Goal: Use online tool/utility

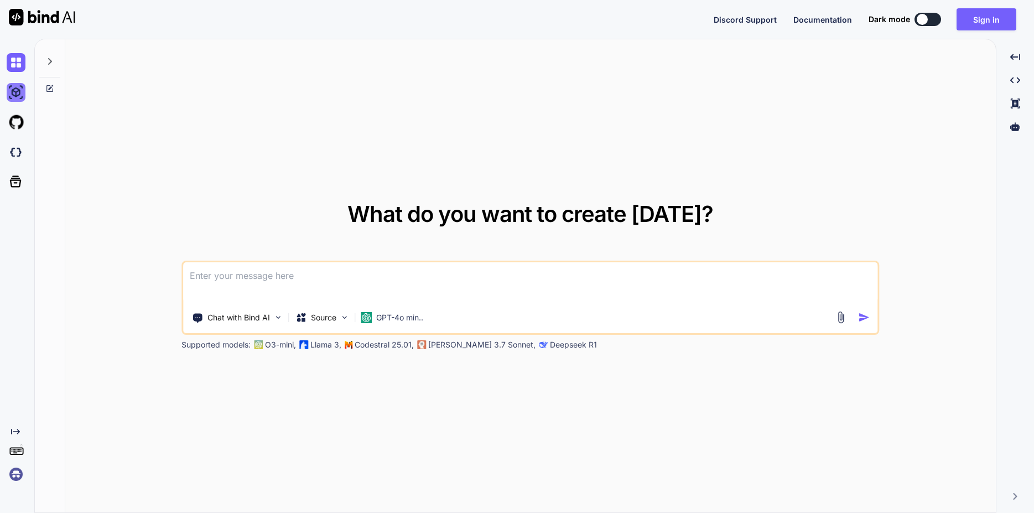
click at [12, 91] on img at bounding box center [16, 92] width 19 height 19
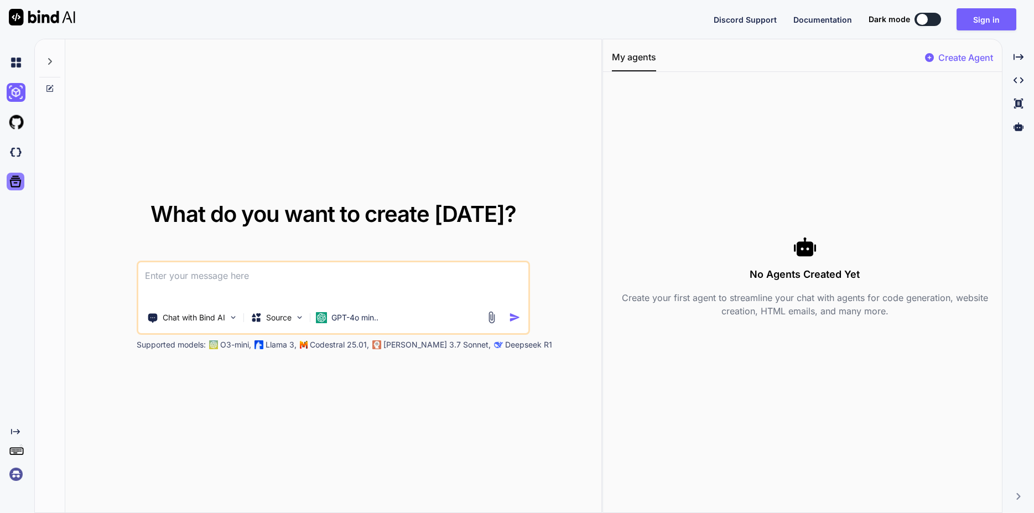
click at [19, 178] on icon at bounding box center [16, 182] width 12 height 12
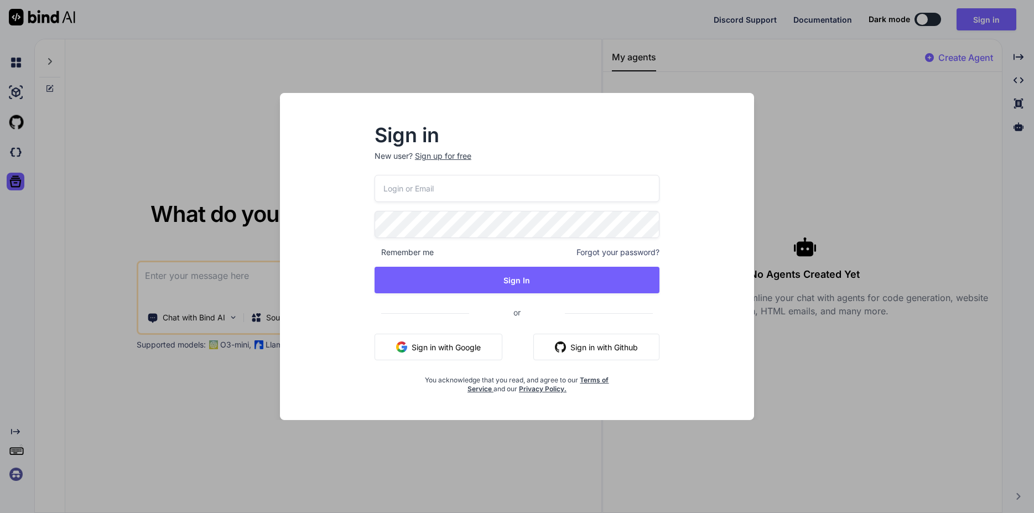
click at [16, 154] on div "Sign in New user? Sign up for free Remember me Forgot your password? Sign In or…" at bounding box center [517, 256] width 1034 height 513
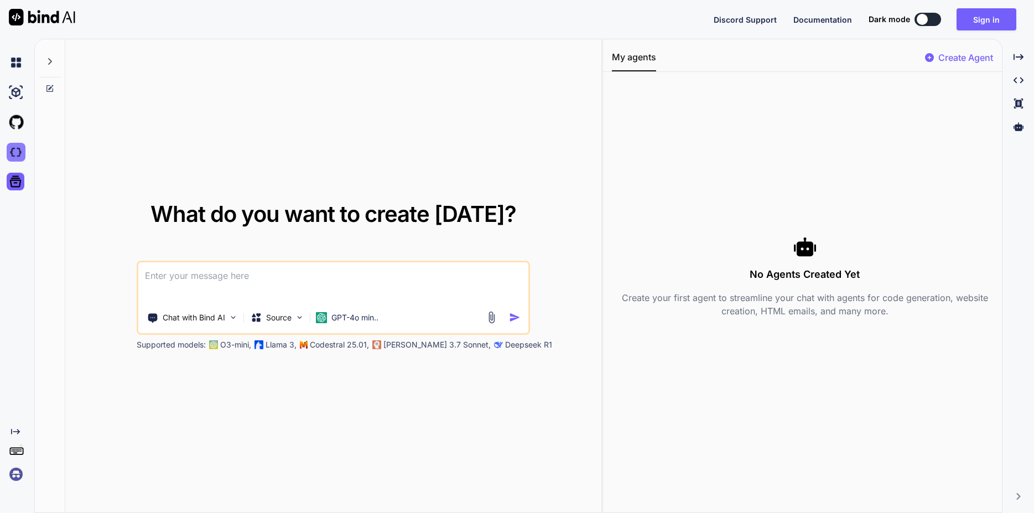
click at [15, 149] on img at bounding box center [16, 152] width 19 height 19
type textarea "x"
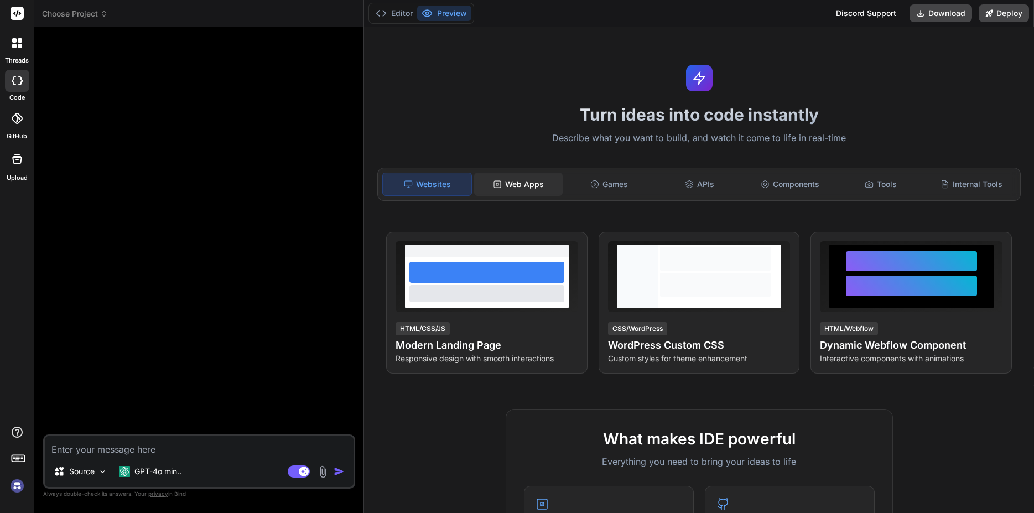
click at [534, 175] on div "Web Apps" at bounding box center [518, 184] width 89 height 23
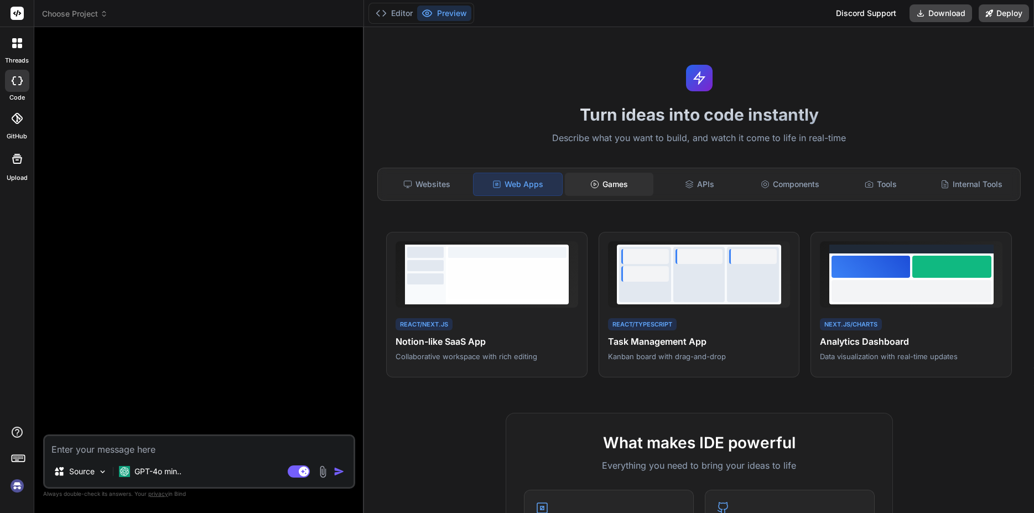
click at [615, 188] on div "Games" at bounding box center [609, 184] width 89 height 23
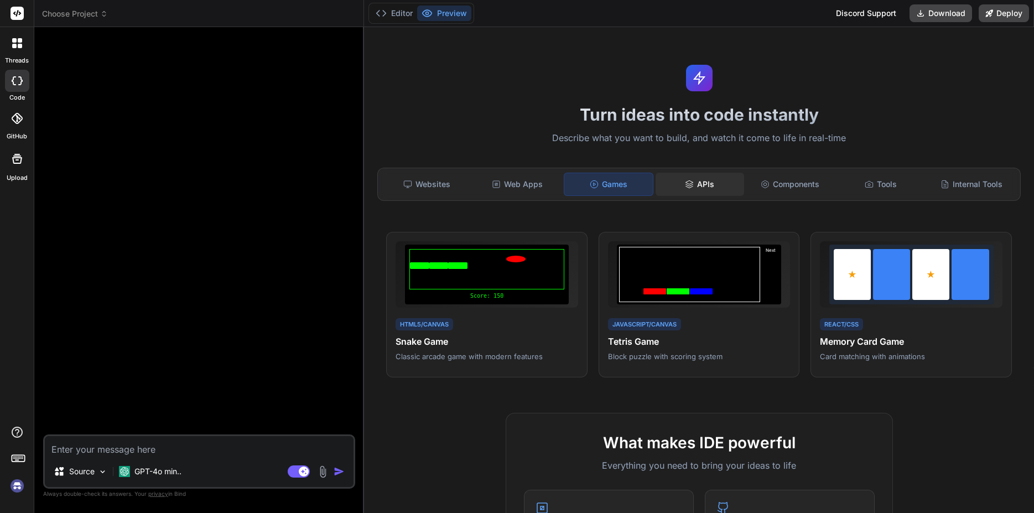
click at [685, 182] on icon at bounding box center [689, 184] width 9 height 9
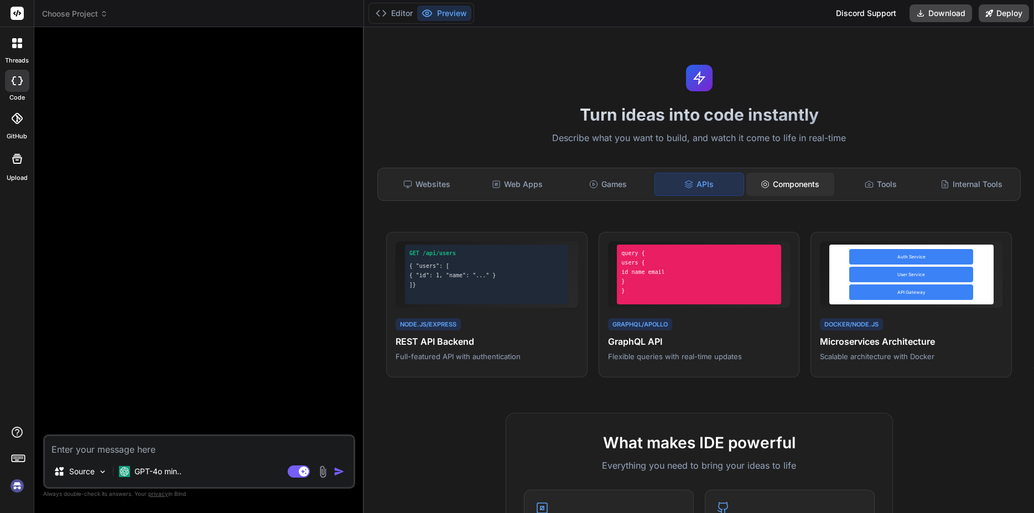
click at [787, 185] on div "Components" at bounding box center [791, 184] width 89 height 23
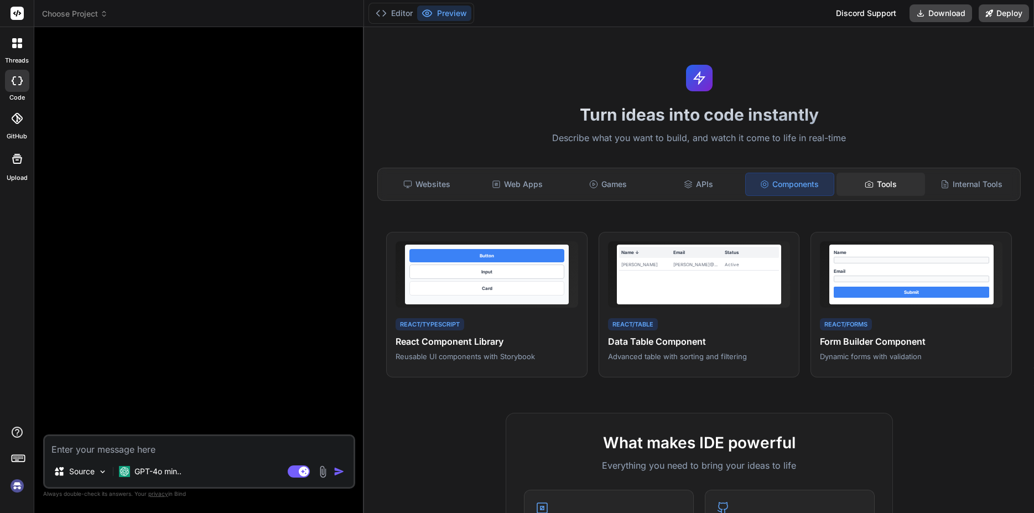
click at [860, 189] on div "Tools" at bounding box center [881, 184] width 89 height 23
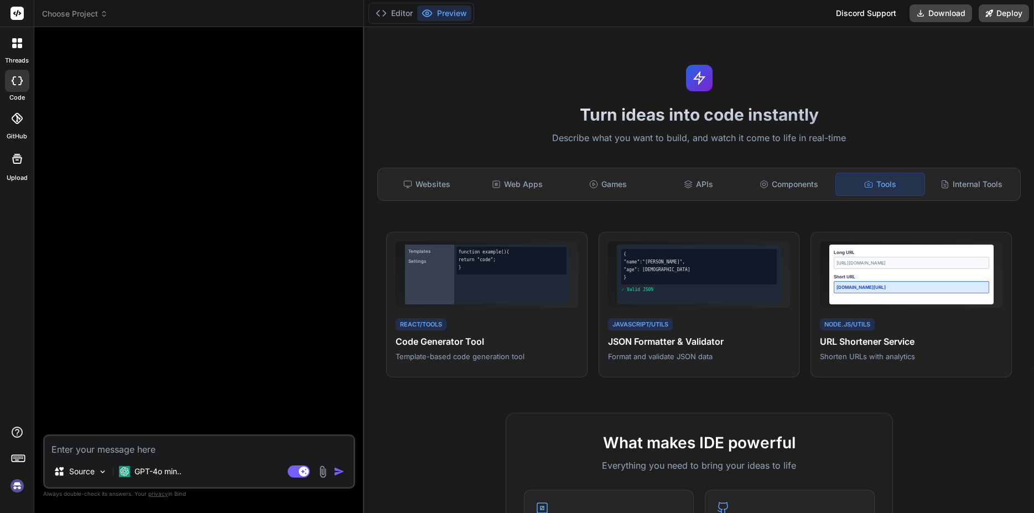
click at [373, 177] on div "Turn ideas into code instantly Describe what you want to build, and watch it co…" at bounding box center [699, 270] width 670 height 486
click at [407, 183] on icon at bounding box center [407, 184] width 9 height 9
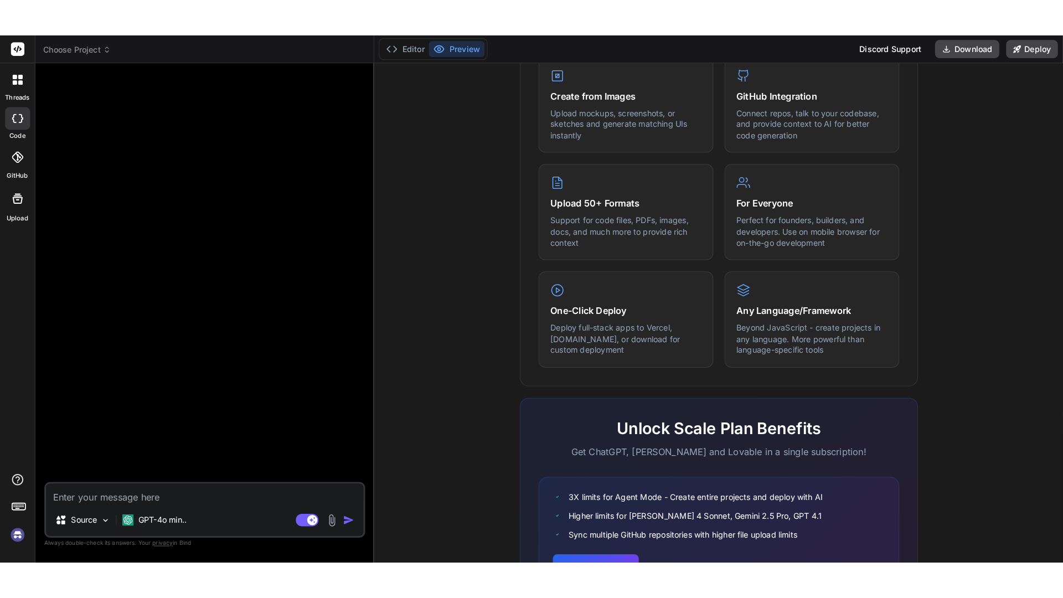
scroll to position [542, 0]
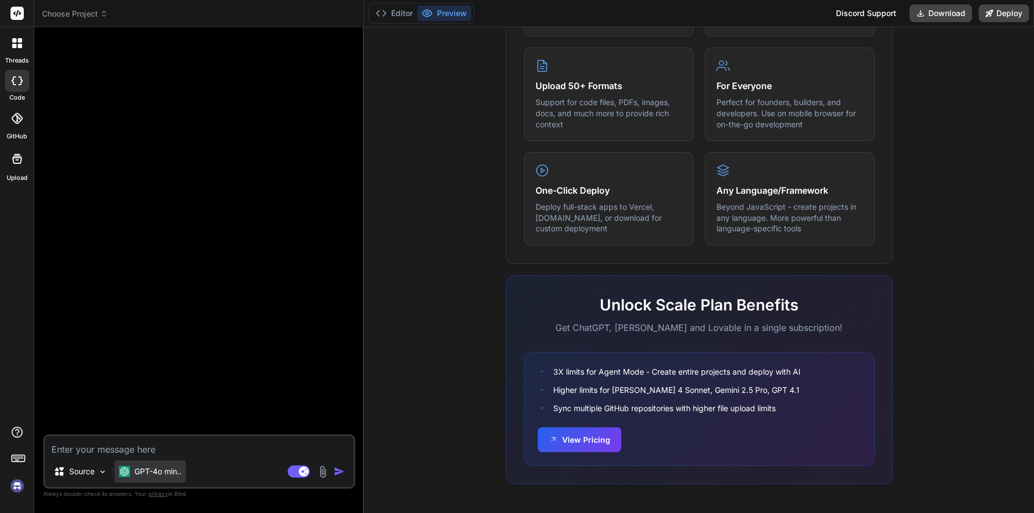
click at [167, 477] on div "GPT-4o min.." at bounding box center [150, 472] width 71 height 22
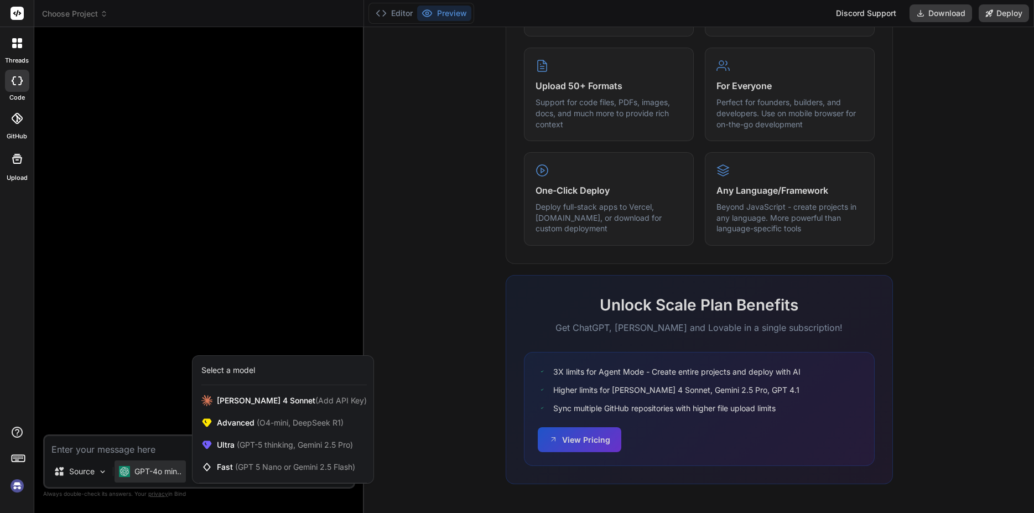
click at [158, 447] on div at bounding box center [517, 256] width 1034 height 513
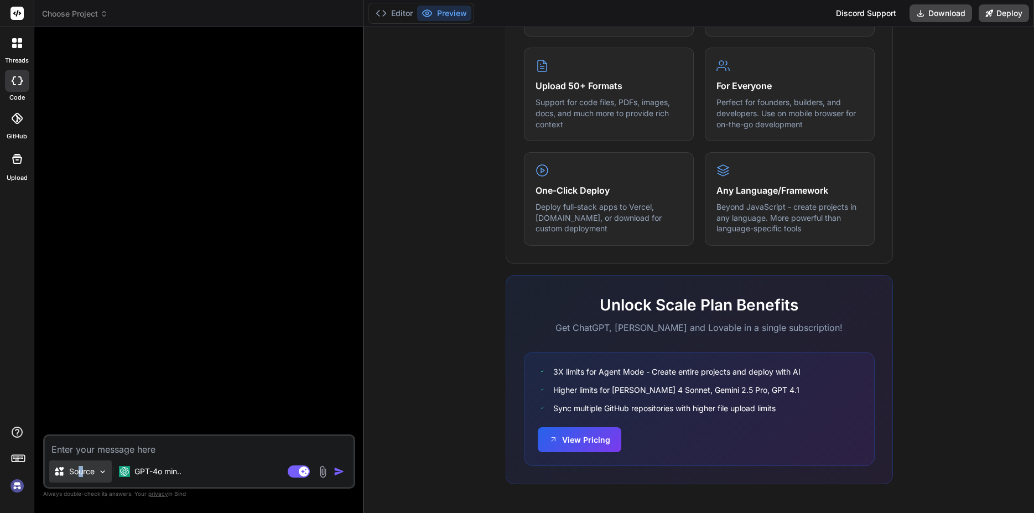
click at [76, 469] on p "Source" at bounding box center [81, 471] width 25 height 11
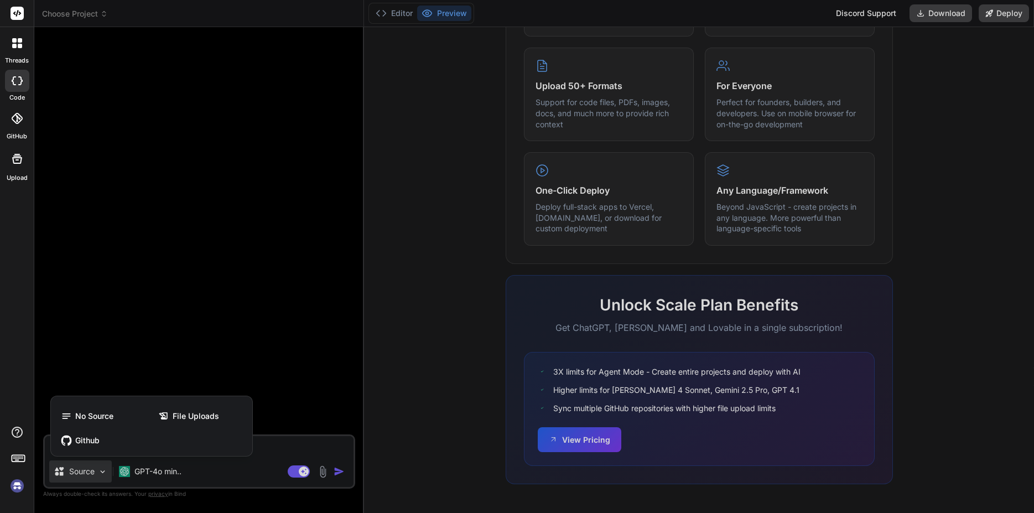
click at [256, 467] on div at bounding box center [517, 256] width 1034 height 513
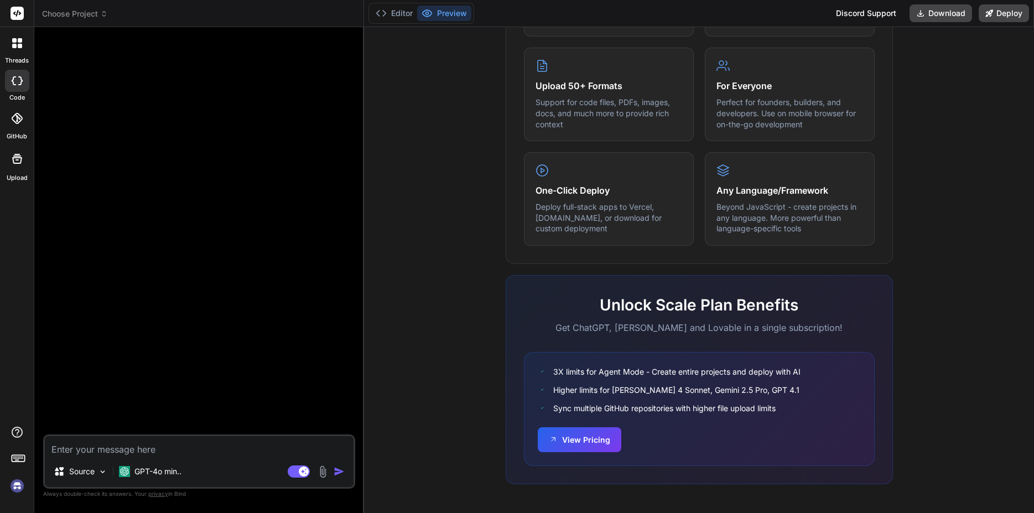
click at [270, 467] on div "Source GPT-4o min.." at bounding box center [199, 474] width 309 height 27
click at [949, 9] on button "Download" at bounding box center [941, 13] width 63 height 18
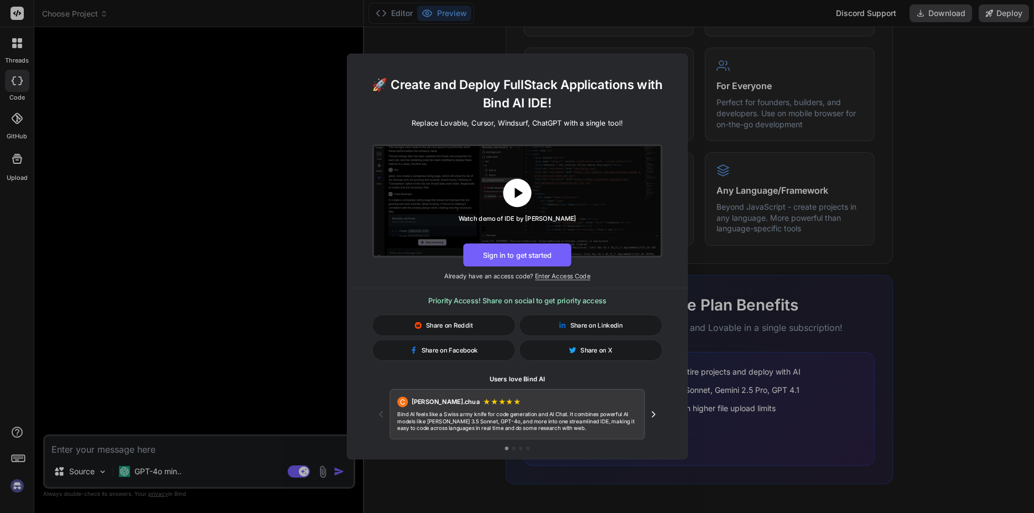
click at [510, 201] on icon at bounding box center [518, 193] width 18 height 18
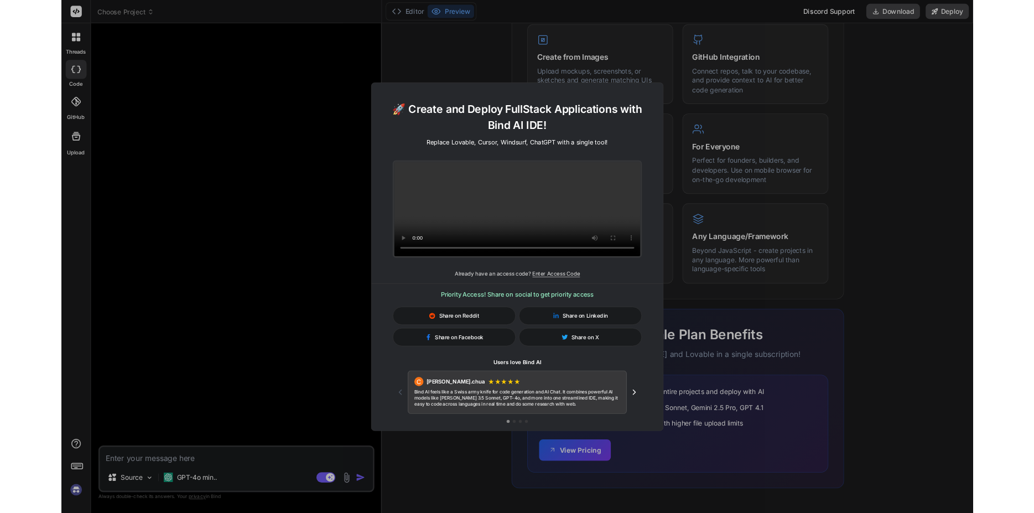
scroll to position [458, 0]
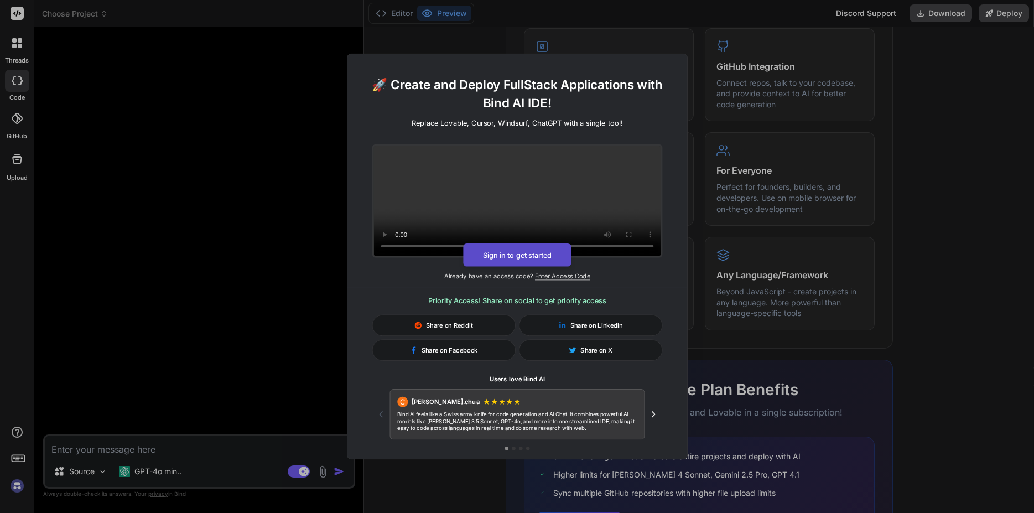
click at [524, 255] on button "Sign in to get started" at bounding box center [517, 255] width 108 height 23
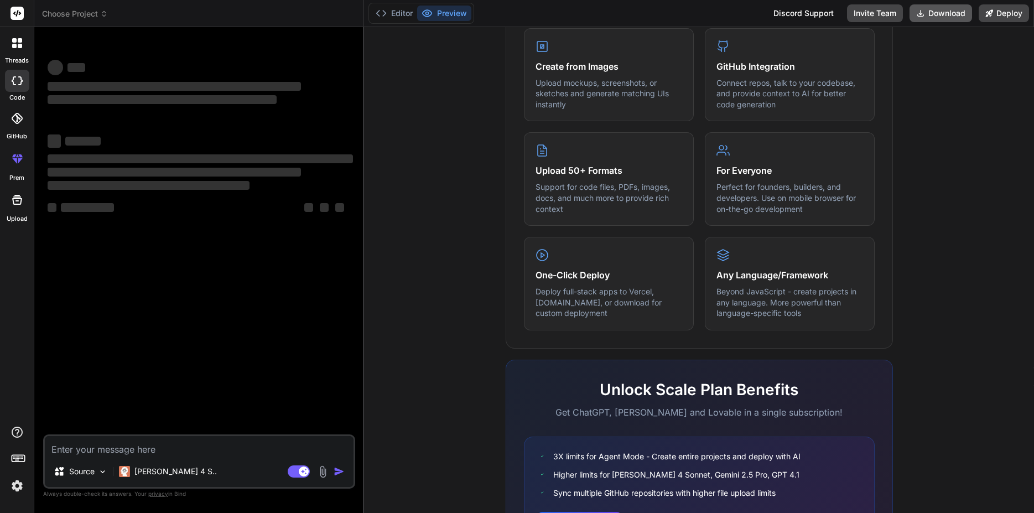
click at [934, 14] on button "Download" at bounding box center [941, 13] width 63 height 18
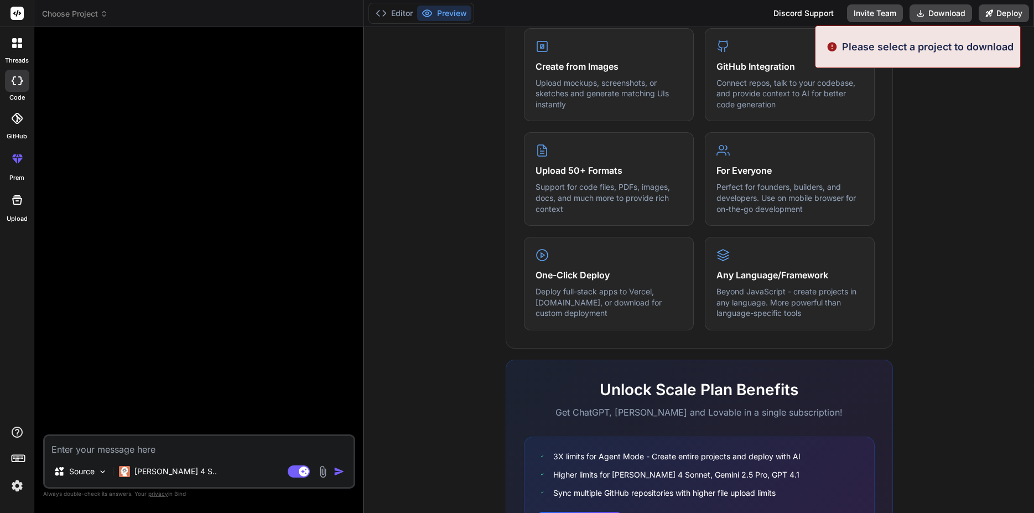
click at [965, 96] on div "What makes IDE powerful Everything you need to bring your ideas to life Create …" at bounding box center [699, 271] width 657 height 640
click at [950, 17] on button "Download" at bounding box center [941, 13] width 63 height 18
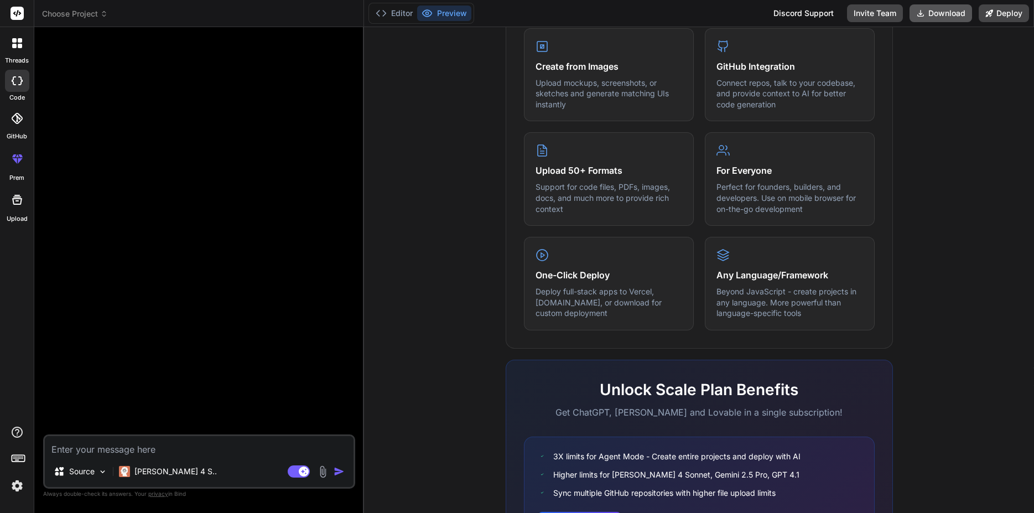
click at [945, 19] on button "Download" at bounding box center [941, 13] width 63 height 18
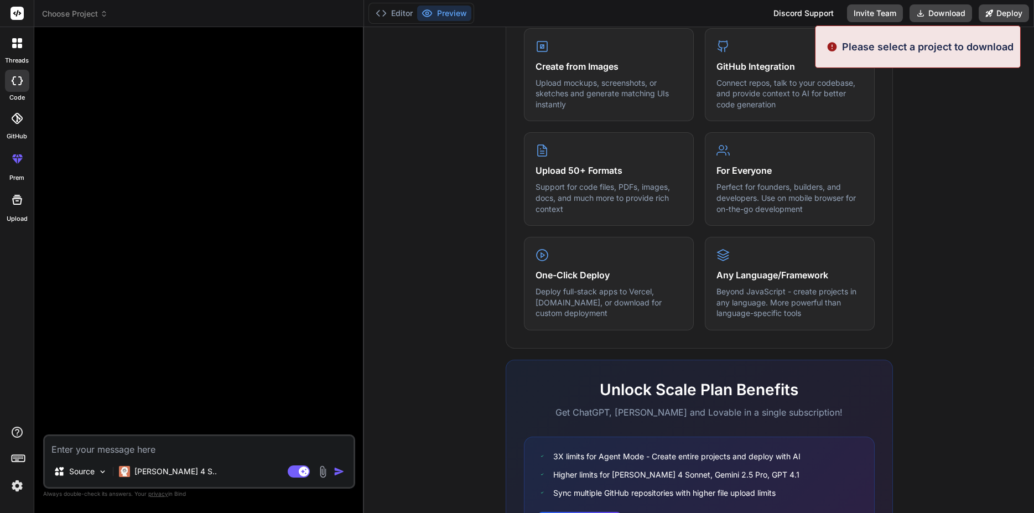
drag, startPoint x: 968, startPoint y: 85, endPoint x: 904, endPoint y: 27, distance: 86.2
click at [965, 81] on div "What makes IDE powerful Everything you need to bring your ideas to life Create …" at bounding box center [699, 271] width 657 height 640
click at [952, 11] on button "Download" at bounding box center [941, 13] width 63 height 18
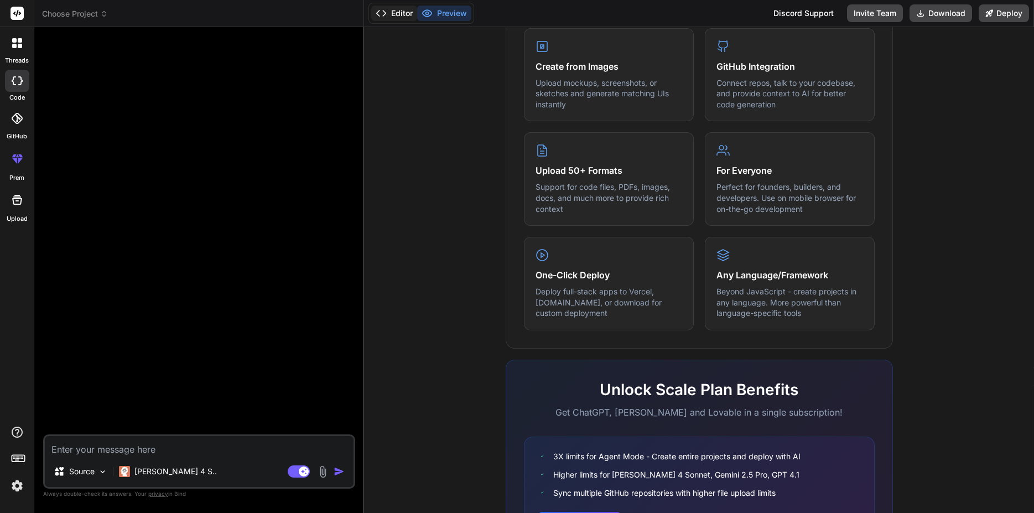
click at [387, 7] on button "Editor" at bounding box center [394, 13] width 46 height 15
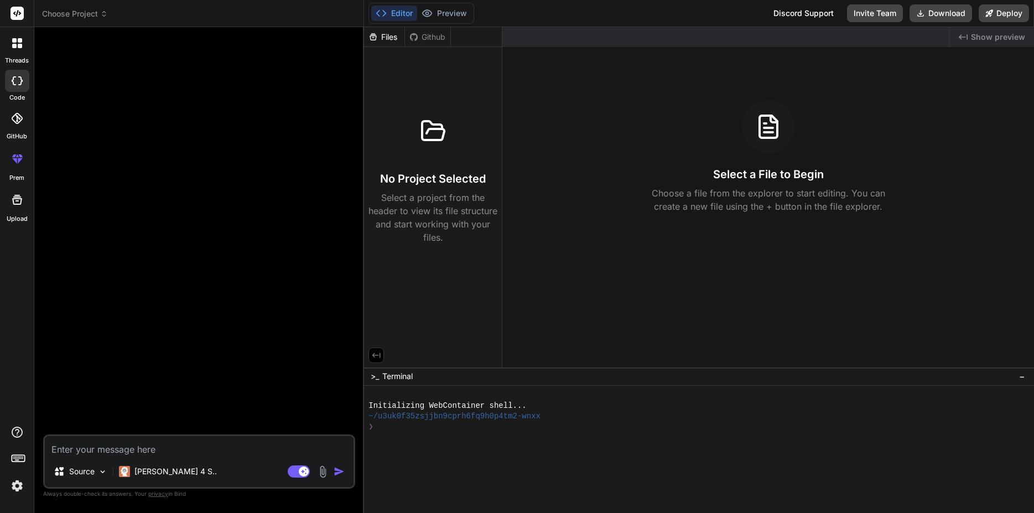
click at [421, 42] on div "Github" at bounding box center [427, 37] width 45 height 11
click at [769, 170] on h3 "Select a File to Begin" at bounding box center [768, 174] width 111 height 15
click at [431, 36] on div "Github" at bounding box center [427, 37] width 45 height 11
click at [422, 33] on div "Github" at bounding box center [427, 37] width 45 height 11
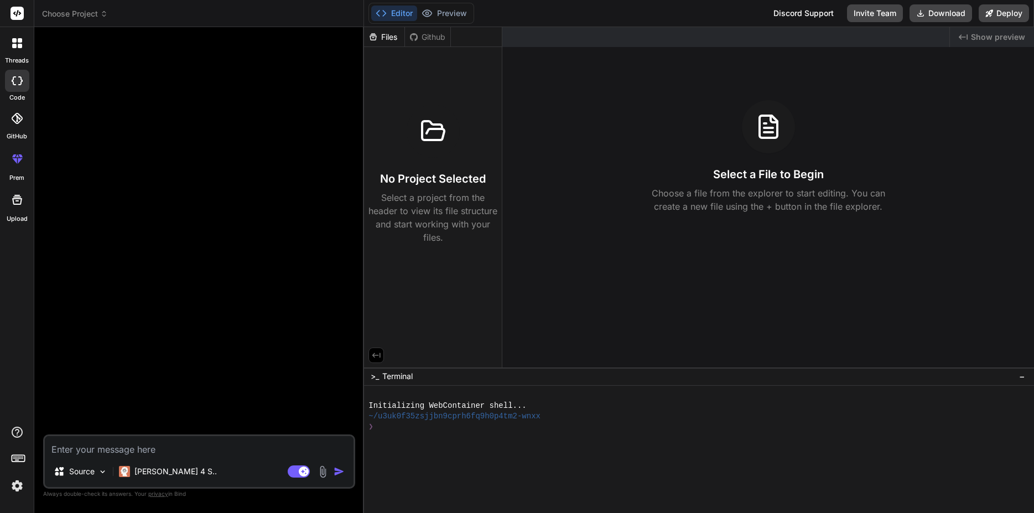
click at [377, 37] on icon at bounding box center [373, 36] width 9 height 9
click at [417, 34] on icon at bounding box center [414, 37] width 9 height 9
click at [386, 35] on div "Files" at bounding box center [384, 37] width 40 height 11
click at [416, 37] on icon at bounding box center [414, 37] width 9 height 9
click at [376, 39] on icon at bounding box center [373, 36] width 7 height 7
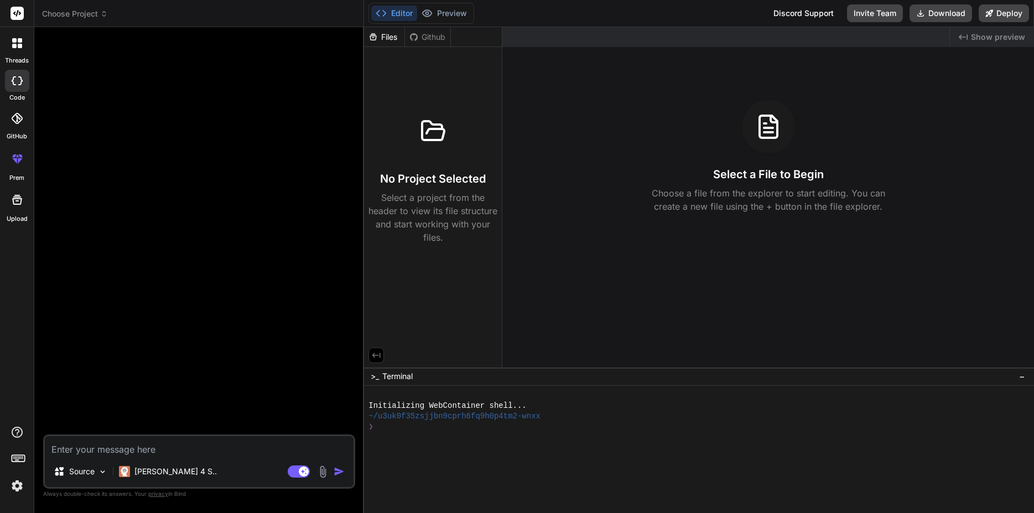
click at [10, 134] on label "GitHub" at bounding box center [17, 136] width 20 height 9
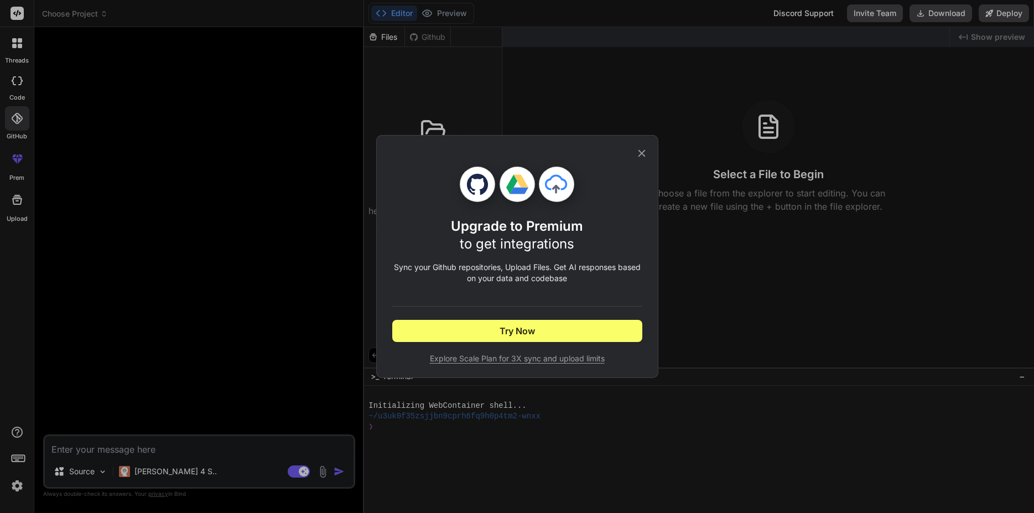
drag, startPoint x: 254, startPoint y: 200, endPoint x: 291, endPoint y: 214, distance: 39.6
click at [250, 200] on div "Upgrade to Premium to get integrations Sync your Github repositories, Upload Fi…" at bounding box center [517, 256] width 1034 height 513
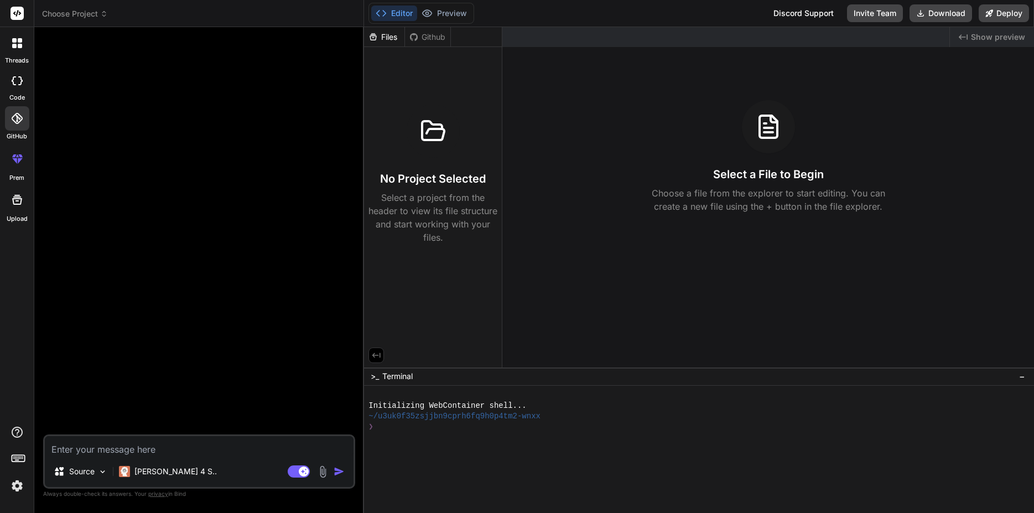
click at [11, 84] on div at bounding box center [17, 81] width 24 height 22
type textarea "x"
drag, startPoint x: 45, startPoint y: 362, endPoint x: 87, endPoint y: 35, distance: 329.3
click at [53, 298] on div "Bind AI Web Search Created with Pixso. Code Generator Source [PERSON_NAME] 4 S.…" at bounding box center [199, 269] width 330 height 485
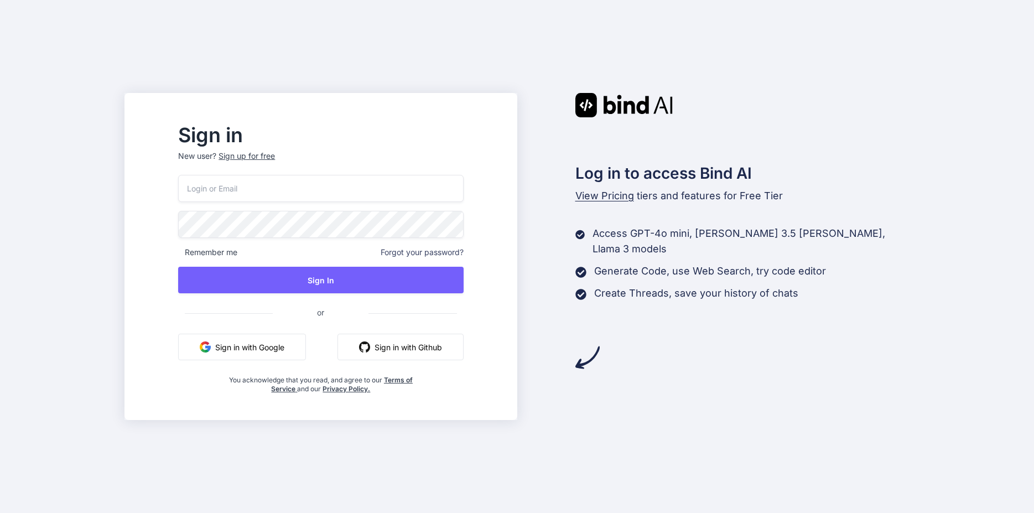
click at [329, 193] on input "email" at bounding box center [320, 188] width 285 height 27
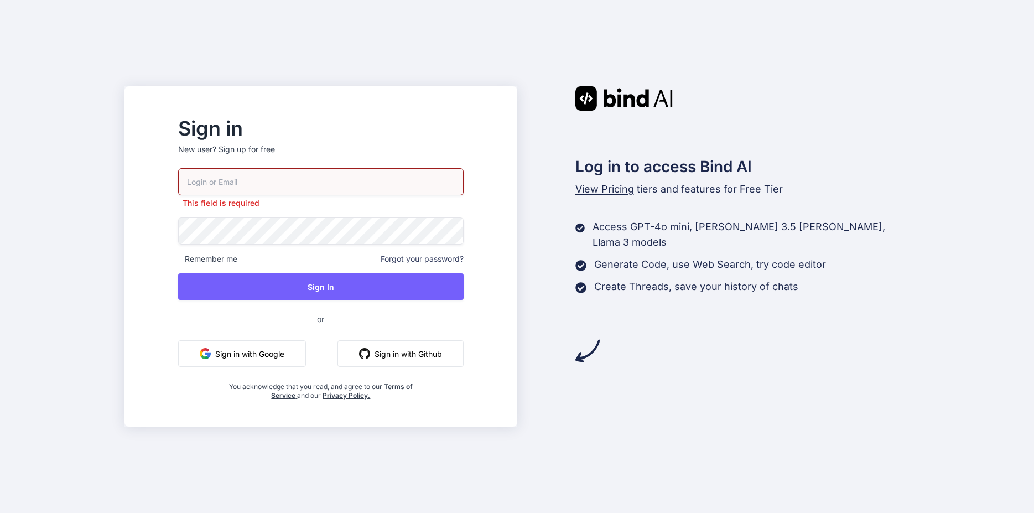
click at [287, 348] on button "Sign in with Google" at bounding box center [242, 353] width 128 height 27
